Goal: Task Accomplishment & Management: Manage account settings

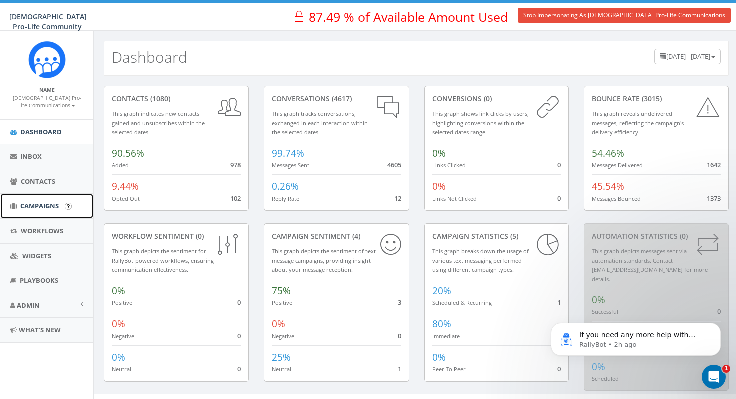
click at [54, 208] on span "Campaigns" at bounding box center [39, 206] width 39 height 9
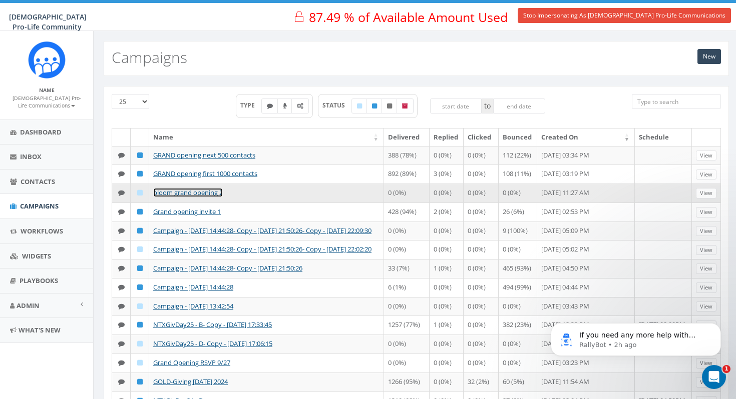
click at [201, 197] on link "bloom grand opening 2" at bounding box center [188, 192] width 70 height 9
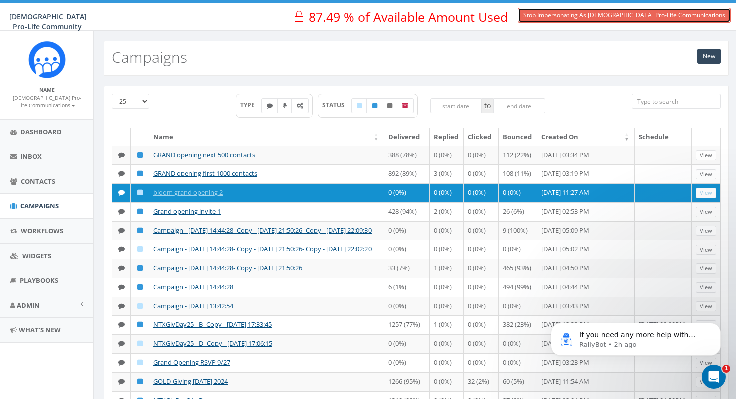
click at [647, 15] on link "Stop Impersonating As [DEMOGRAPHIC_DATA] Pro-Life Communications" at bounding box center [624, 15] width 213 height 15
